Goal: Information Seeking & Learning: Check status

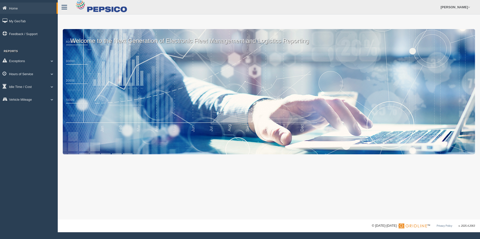
click at [51, 73] on span at bounding box center [52, 74] width 7 height 3
click at [43, 84] on link "HOS Explanation Reports" at bounding box center [32, 85] width 47 height 9
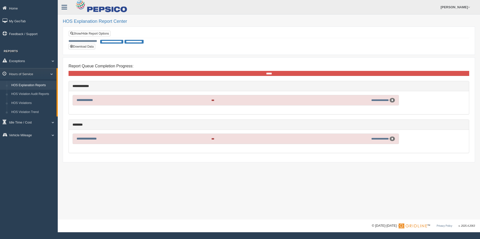
click at [110, 43] on span "**********" at bounding box center [111, 42] width 23 height 4
click at [105, 35] on link "Show/Hide Report Options" at bounding box center [90, 34] width 42 height 6
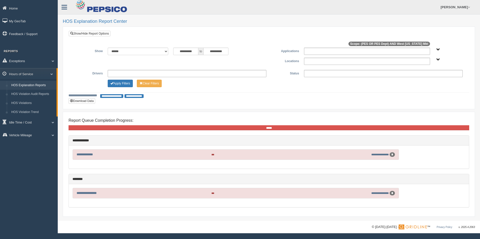
click at [135, 69] on div "**********" at bounding box center [268, 68] width 392 height 41
type input "**********"
click at [133, 66] on div "**********" at bounding box center [268, 58] width 392 height 20
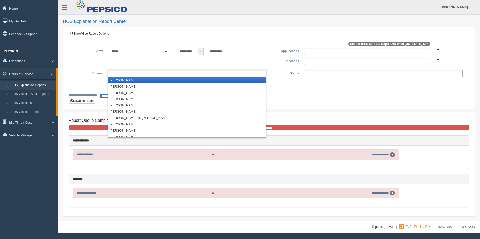
click at [129, 71] on input "text" at bounding box center [119, 73] width 21 height 6
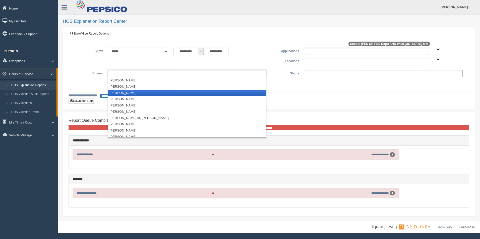
scroll to position [25, 0]
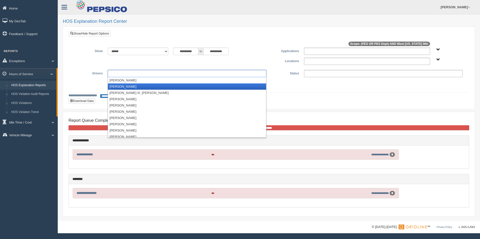
click at [124, 87] on li "[PERSON_NAME]" at bounding box center [187, 87] width 158 height 6
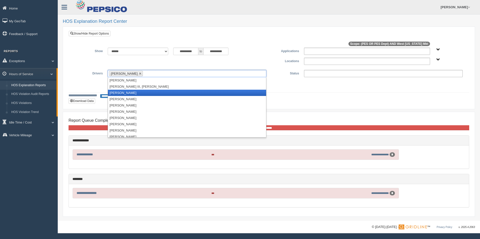
click at [120, 93] on li "[PERSON_NAME]" at bounding box center [187, 93] width 158 height 6
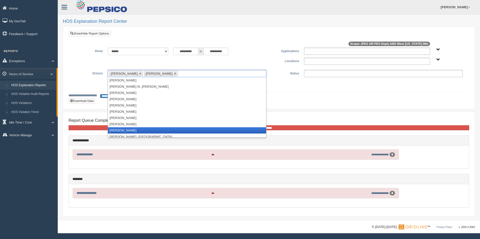
scroll to position [50, 0]
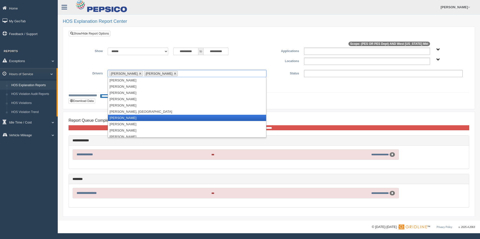
click at [117, 118] on li "[PERSON_NAME]" at bounding box center [187, 118] width 158 height 6
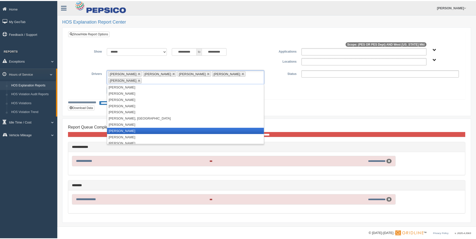
scroll to position [75, 0]
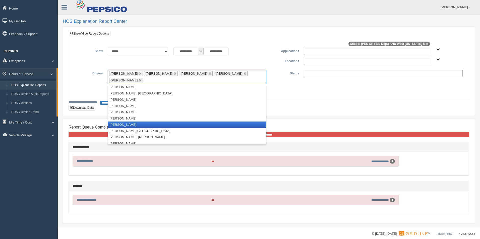
click at [124, 122] on li "[PERSON_NAME]" at bounding box center [187, 125] width 158 height 6
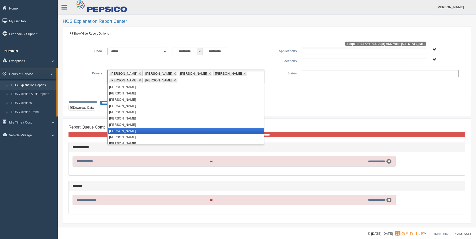
scroll to position [176, 0]
click at [132, 131] on li "[PERSON_NAME]" at bounding box center [186, 131] width 156 height 6
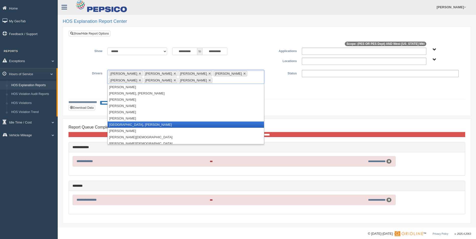
scroll to position [276, 0]
click at [135, 125] on li "[PERSON_NAME]" at bounding box center [186, 125] width 156 height 6
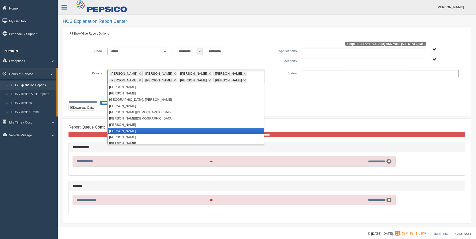
click at [136, 130] on li "[PERSON_NAME]" at bounding box center [186, 131] width 156 height 6
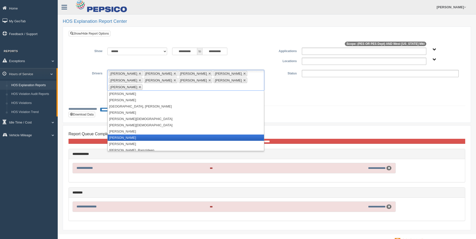
scroll to position [301, 0]
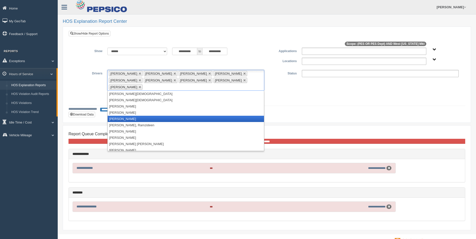
click at [132, 116] on li "[PERSON_NAME]" at bounding box center [186, 119] width 156 height 6
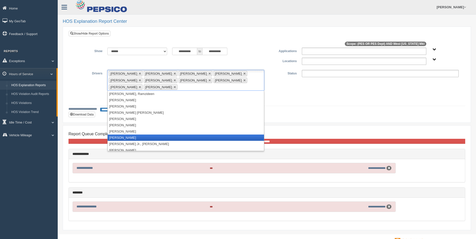
scroll to position [351, 0]
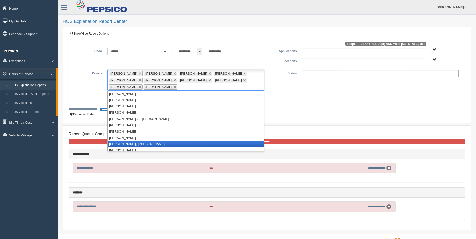
click at [133, 144] on li "[PERSON_NAME], [PERSON_NAME]" at bounding box center [186, 144] width 156 height 6
click at [134, 143] on li "[PERSON_NAME]" at bounding box center [186, 144] width 156 height 6
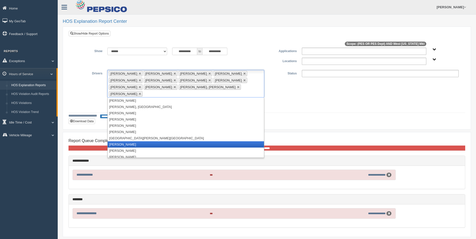
scroll to position [502, 0]
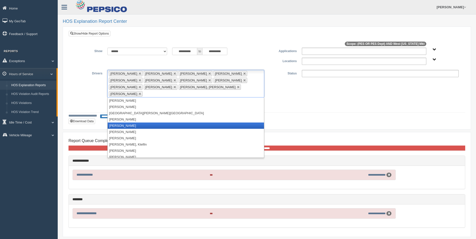
click at [129, 123] on li "[PERSON_NAME]" at bounding box center [186, 126] width 156 height 6
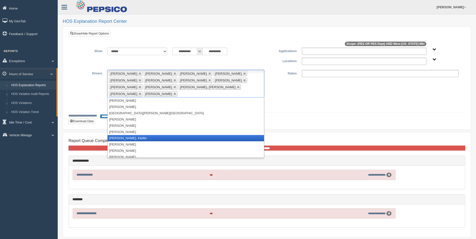
click at [132, 135] on li "[PERSON_NAME], Klelfin" at bounding box center [186, 138] width 156 height 6
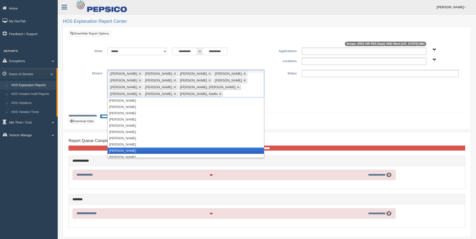
scroll to position [542, 0]
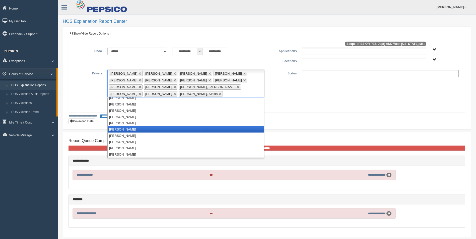
click at [134, 131] on li "[PERSON_NAME]" at bounding box center [186, 129] width 156 height 6
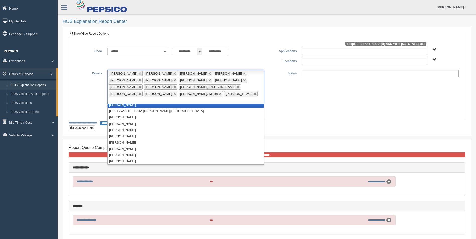
scroll to position [485, 0]
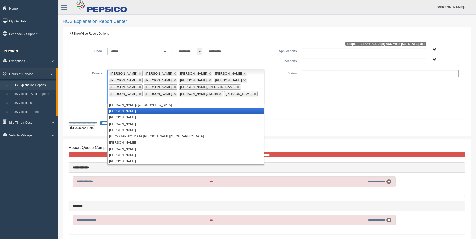
click at [134, 108] on li "[PERSON_NAME]" at bounding box center [186, 111] width 156 height 6
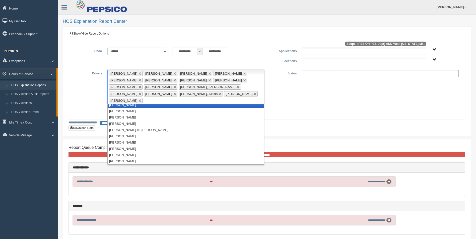
scroll to position [0, 0]
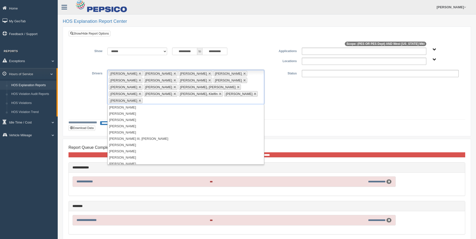
click at [374, 74] on ul at bounding box center [380, 73] width 157 height 7
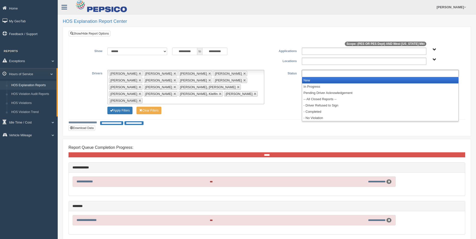
click at [330, 82] on li "New" at bounding box center [380, 80] width 156 height 6
click at [329, 82] on li "In Progress" at bounding box center [380, 80] width 156 height 6
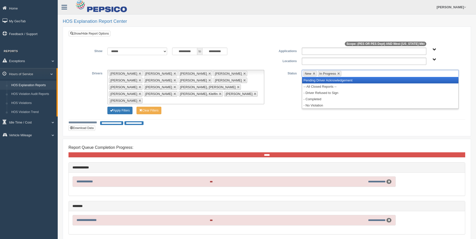
click at [329, 82] on li "Pending Driver Acknowledgement" at bounding box center [380, 80] width 156 height 6
click at [329, 82] on li "-- All Closed Reports --" at bounding box center [380, 80] width 156 height 6
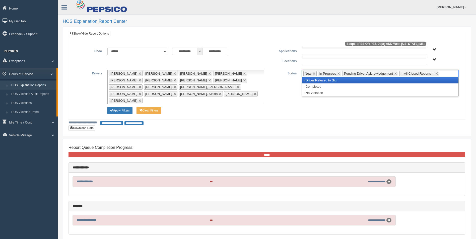
click at [321, 81] on li "- Driver Refused to Sign" at bounding box center [380, 80] width 156 height 6
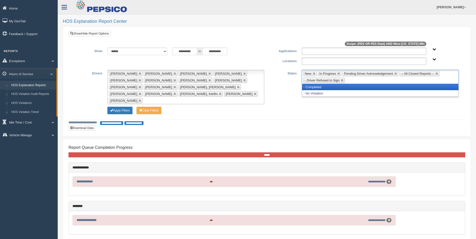
click at [319, 86] on li "- Completed" at bounding box center [380, 87] width 156 height 6
click at [319, 88] on li "- No Violation" at bounding box center [380, 87] width 156 height 6
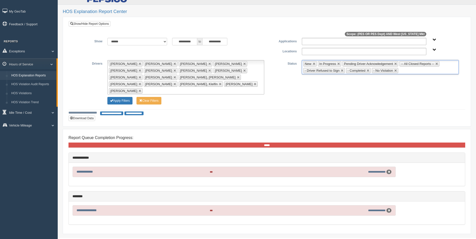
scroll to position [19, 0]
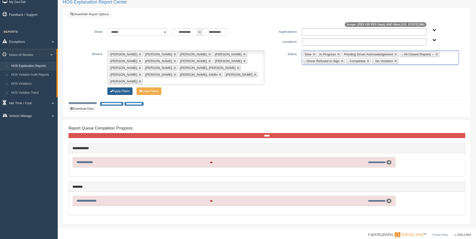
click at [118, 88] on button "Apply Filters" at bounding box center [119, 92] width 25 height 8
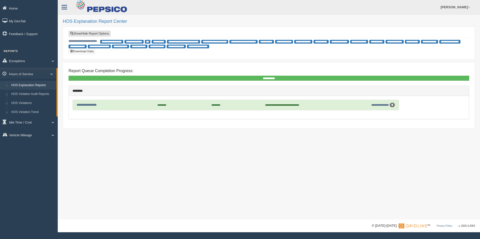
click at [85, 33] on link "Show/Hide Report Options" at bounding box center [90, 34] width 42 height 6
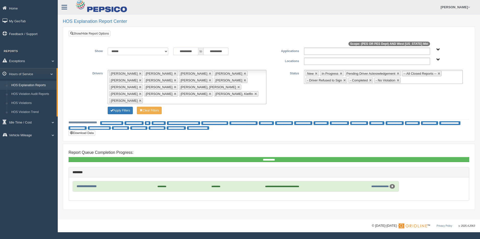
click at [194, 52] on input "**********" at bounding box center [185, 52] width 25 height 8
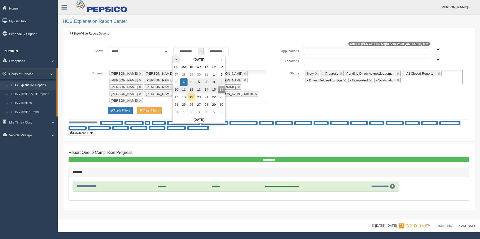
click at [177, 59] on th "«" at bounding box center [176, 60] width 8 height 8
click at [178, 59] on th "«" at bounding box center [177, 60] width 8 height 8
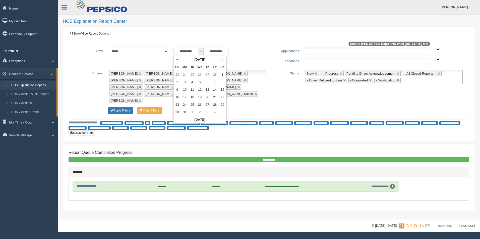
click at [178, 59] on th "«" at bounding box center [177, 60] width 8 height 8
click at [178, 81] on td "2" at bounding box center [177, 83] width 8 height 8
type input "**********"
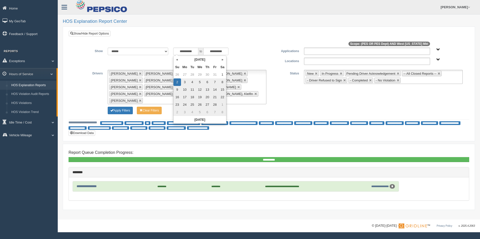
click at [245, 54] on div "**********" at bounding box center [219, 52] width 93 height 8
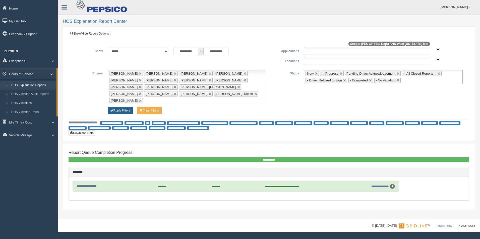
click at [123, 107] on button "Apply Filters" at bounding box center [120, 111] width 25 height 8
